Goal: Information Seeking & Learning: Learn about a topic

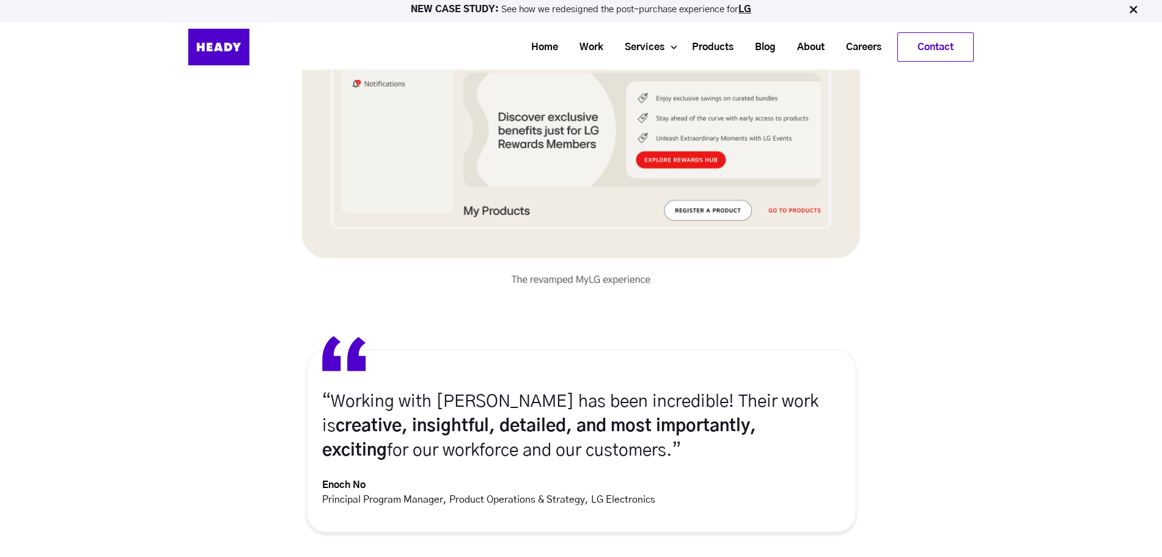
scroll to position [4533, 0]
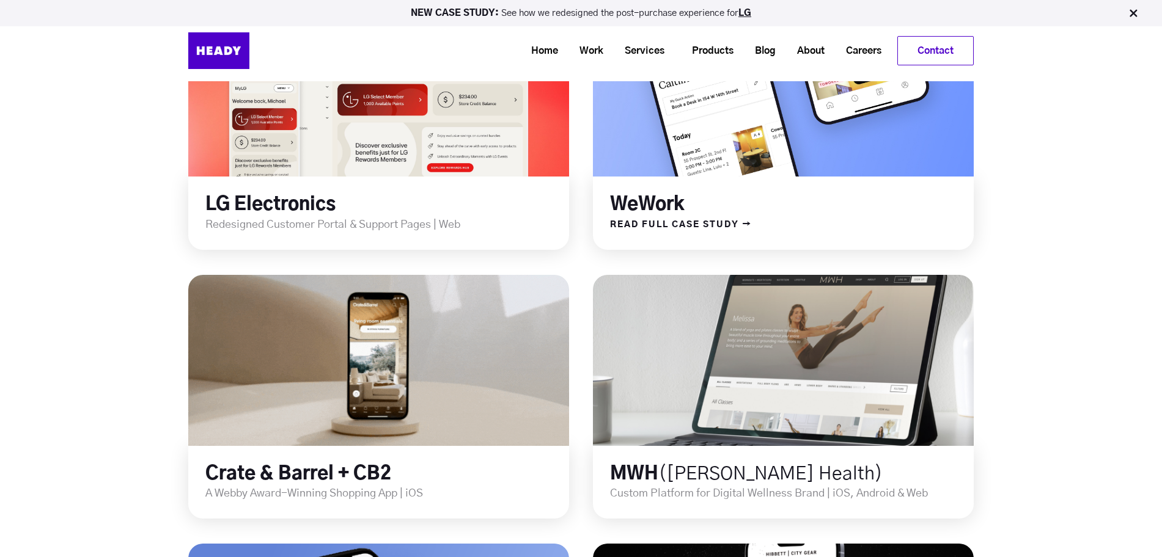
scroll to position [306, 0]
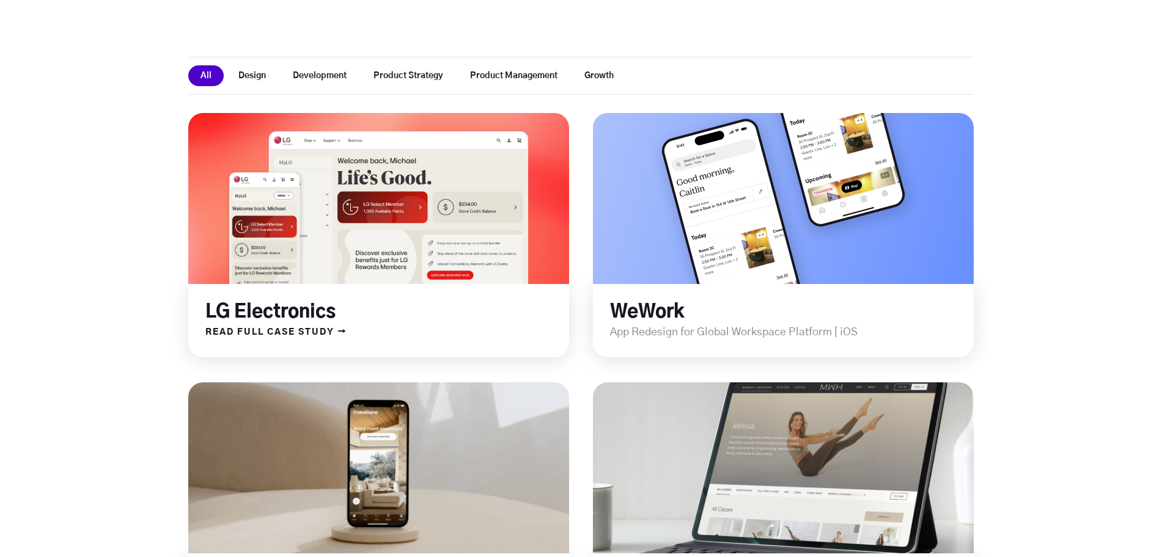
scroll to position [382, 0]
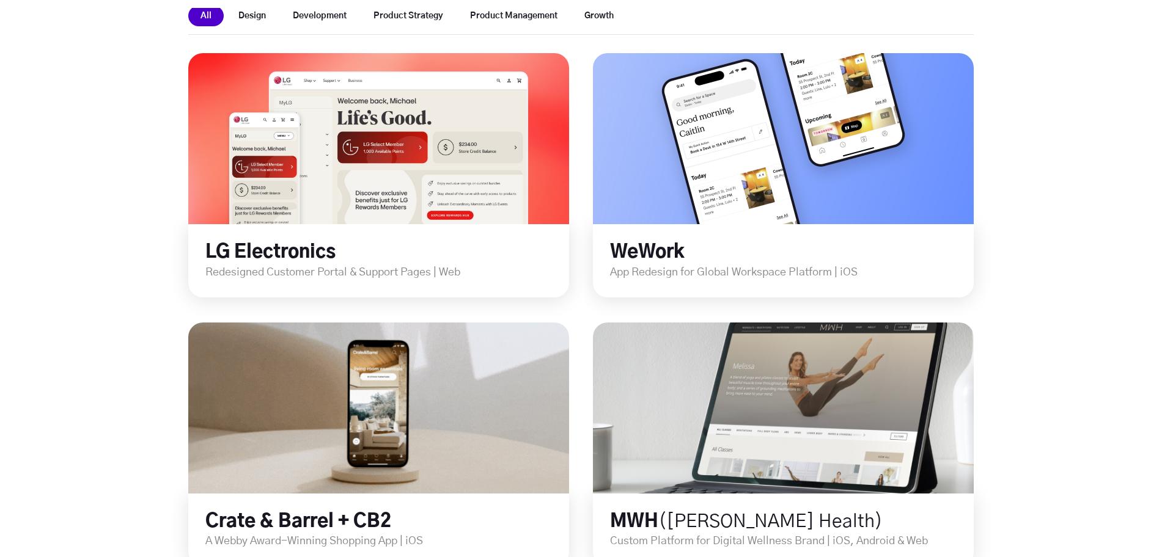
drag, startPoint x: 391, startPoint y: 263, endPoint x: 10, endPoint y: 336, distance: 387.7
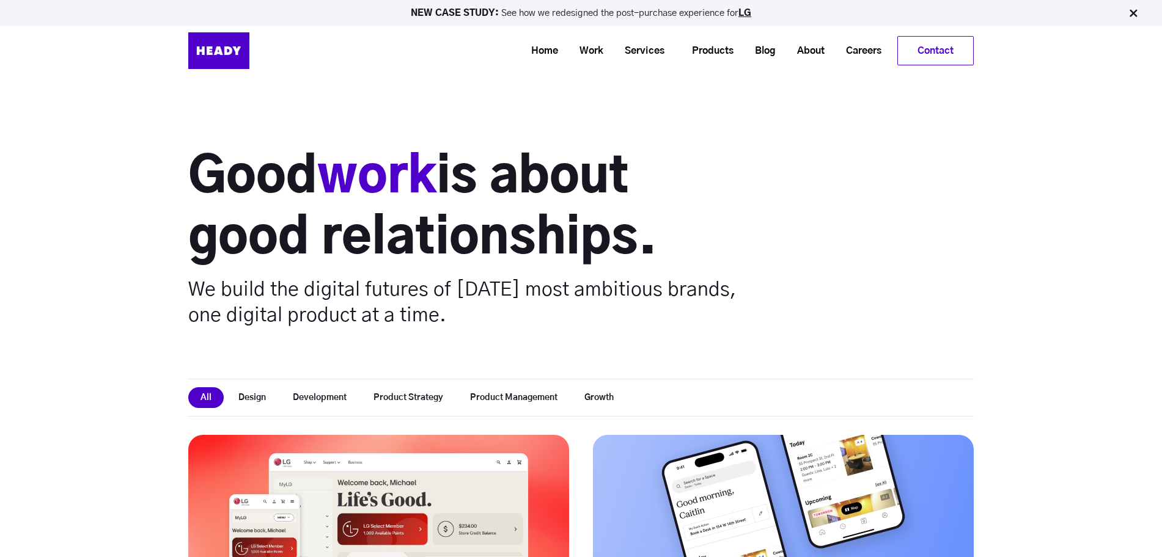
scroll to position [229, 0]
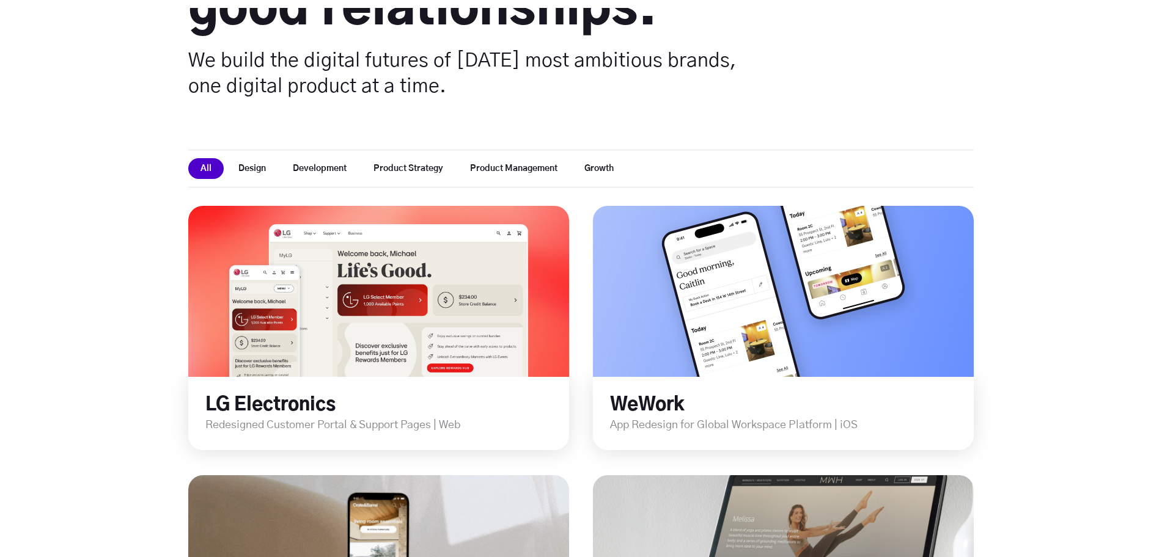
click at [248, 169] on button "Design" at bounding box center [252, 168] width 52 height 21
click at [337, 169] on button "Development" at bounding box center [320, 168] width 78 height 21
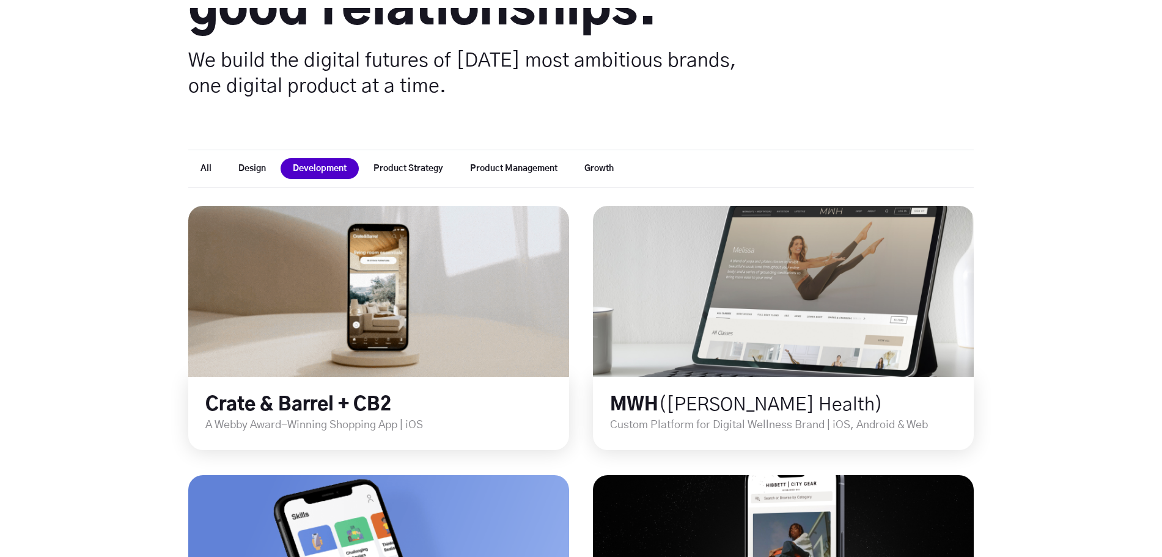
click at [399, 167] on button "Product Strategy" at bounding box center [408, 168] width 94 height 21
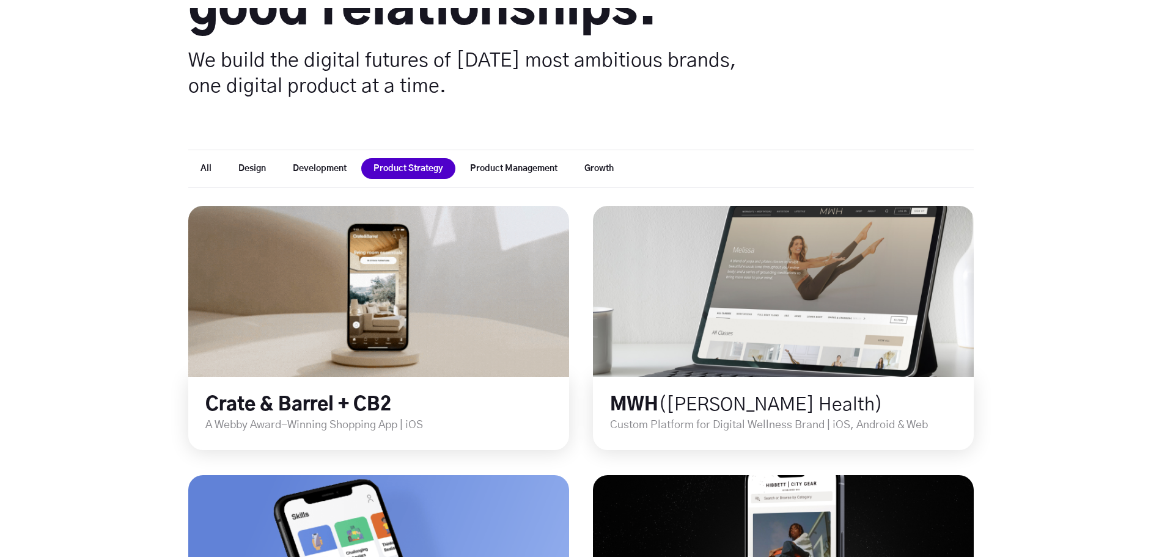
click at [521, 163] on button "Product Management" at bounding box center [514, 168] width 112 height 21
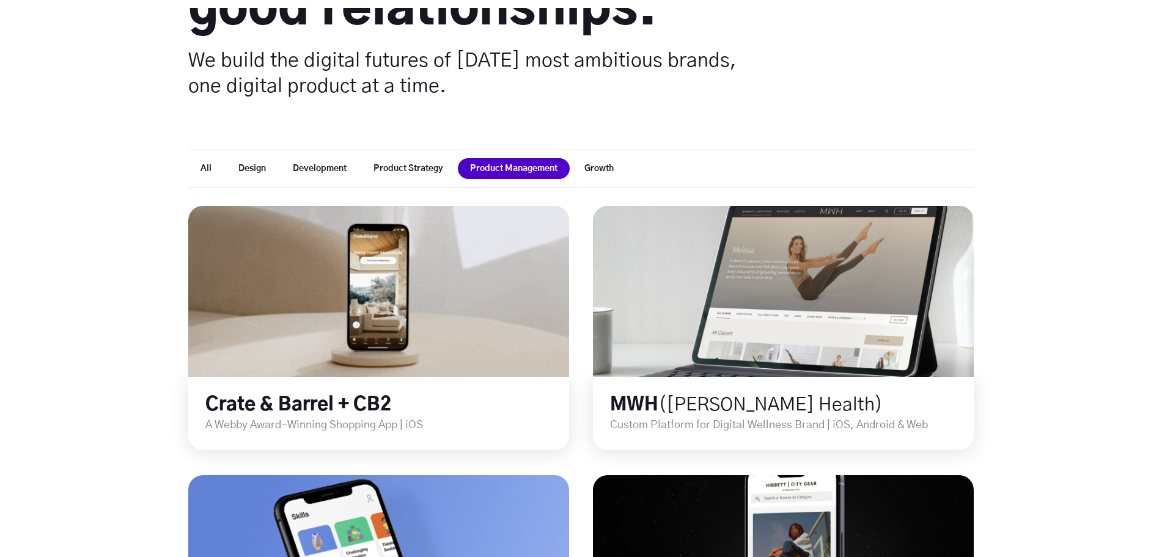
click at [587, 164] on button "Growth" at bounding box center [599, 168] width 54 height 21
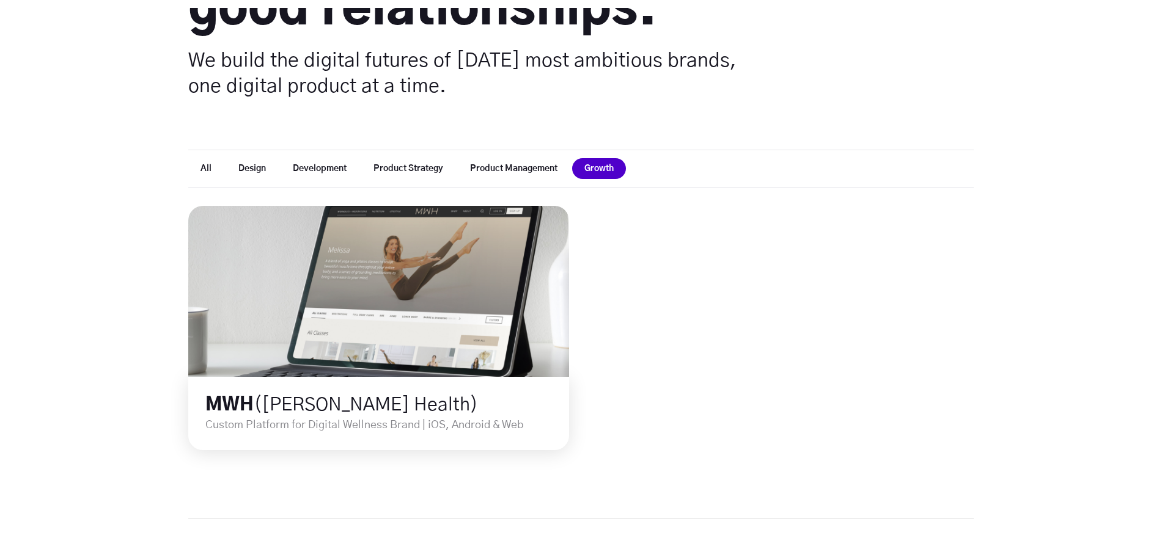
click at [243, 166] on button "Design" at bounding box center [252, 168] width 52 height 21
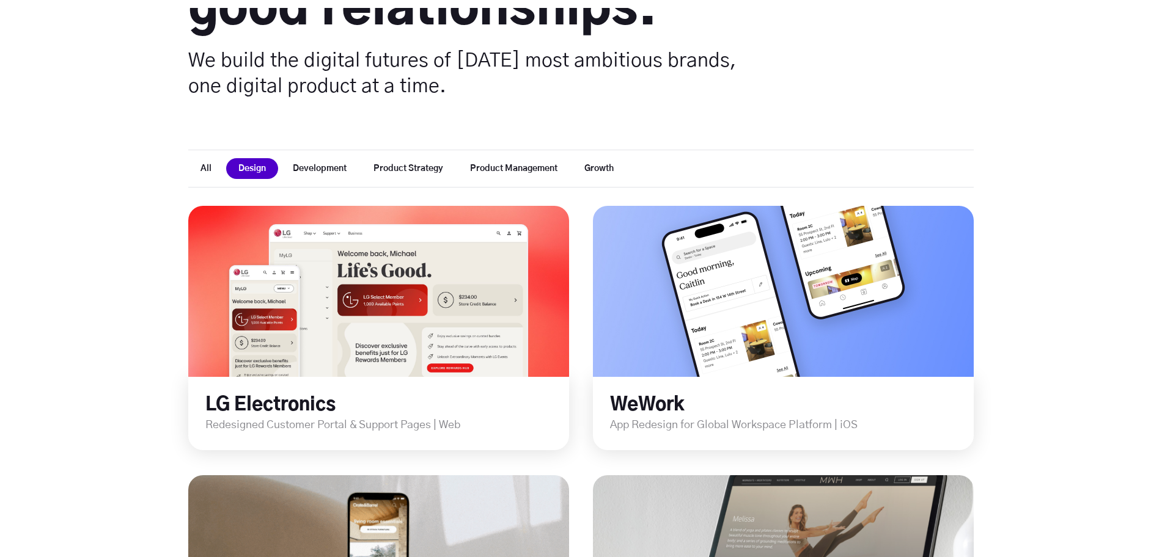
click at [212, 169] on button "All" at bounding box center [205, 168] width 35 height 21
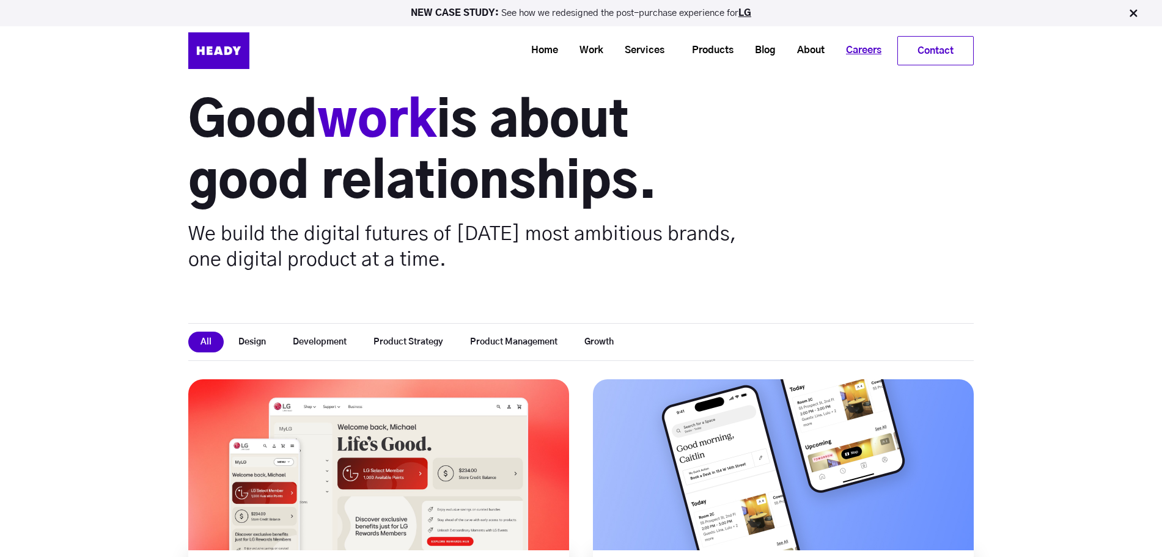
scroll to position [0, 0]
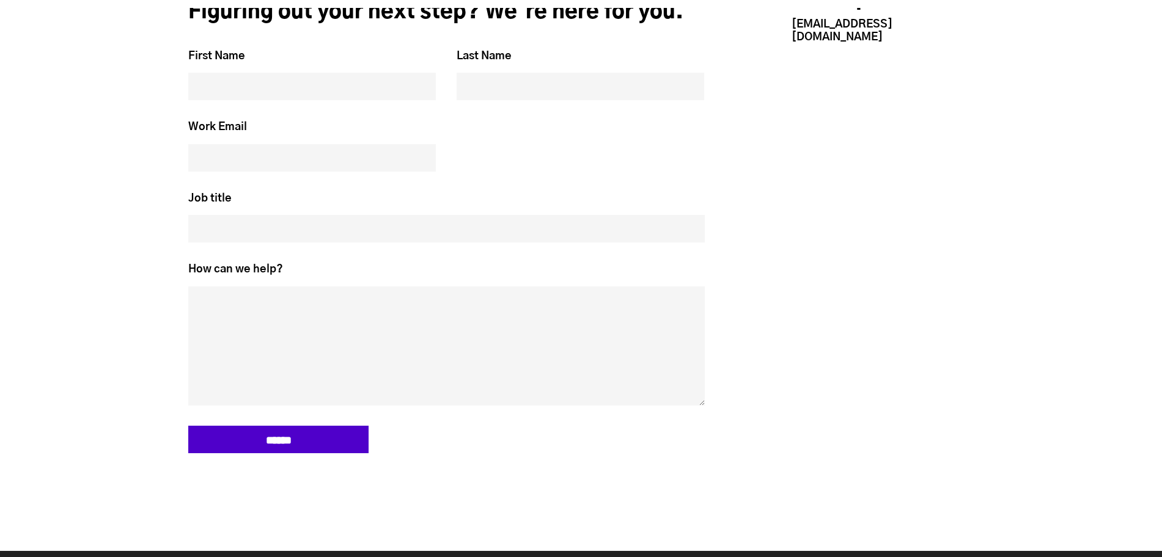
scroll to position [3582, 0]
